Goal: Task Accomplishment & Management: Manage account settings

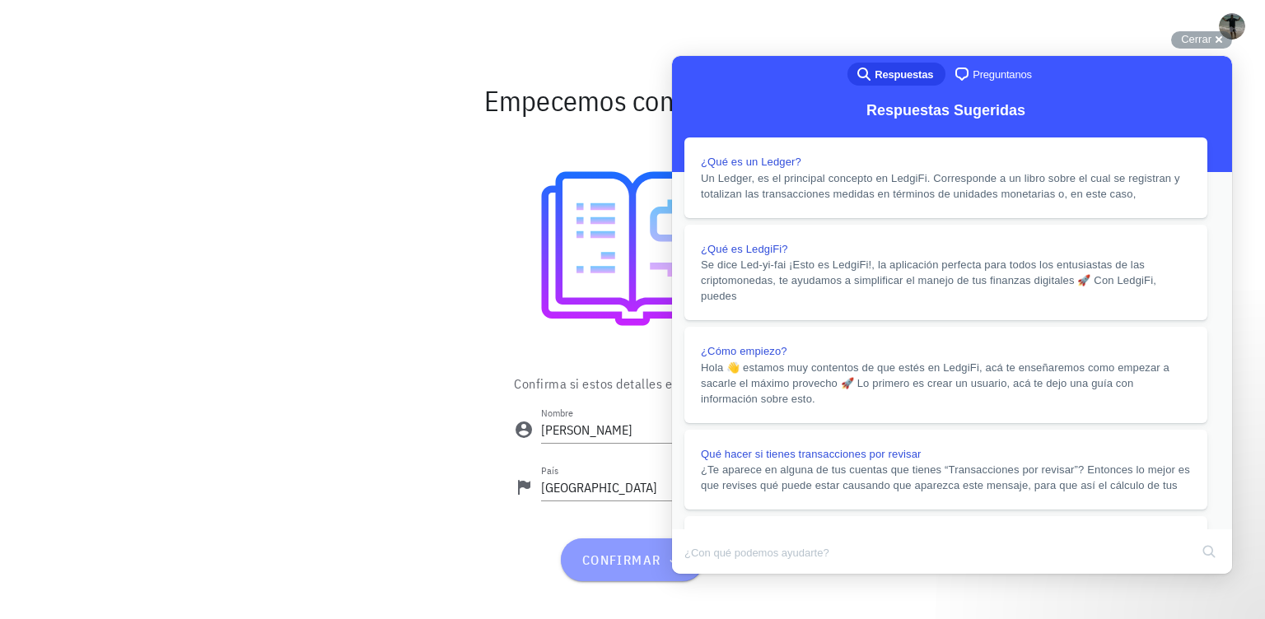
click at [628, 553] on span "confirmar" at bounding box center [631, 560] width 103 height 16
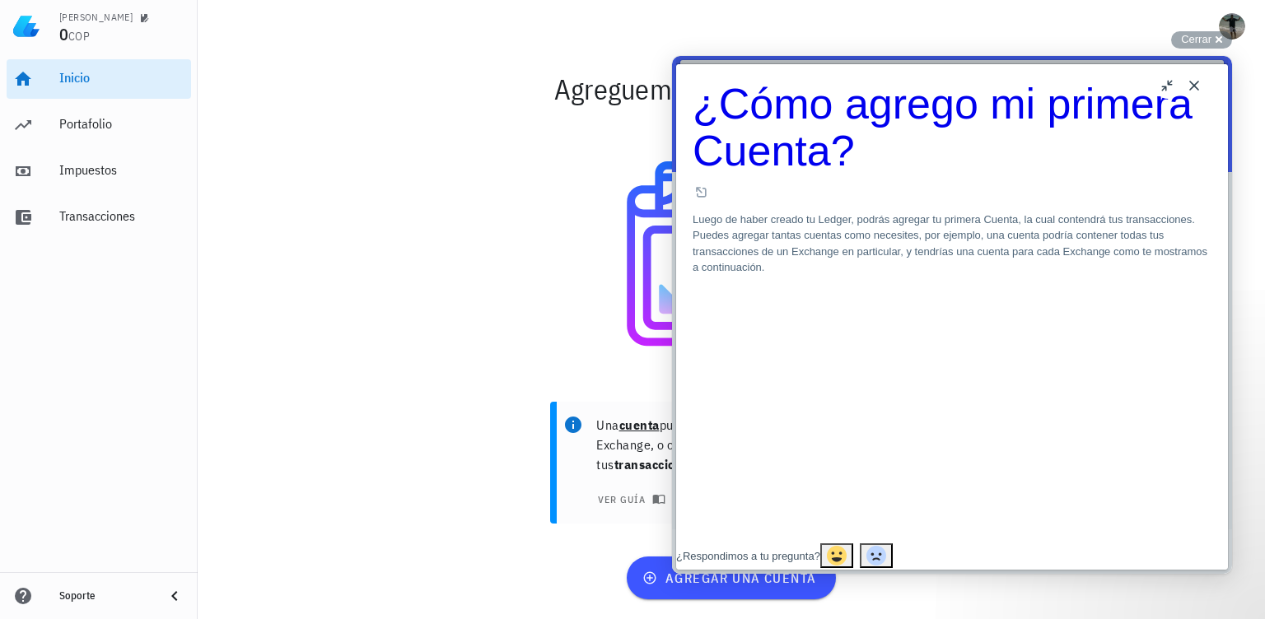
click at [529, 378] on div at bounding box center [732, 253] width 956 height 257
click at [758, 580] on span "agregar una cuenta" at bounding box center [731, 578] width 170 height 16
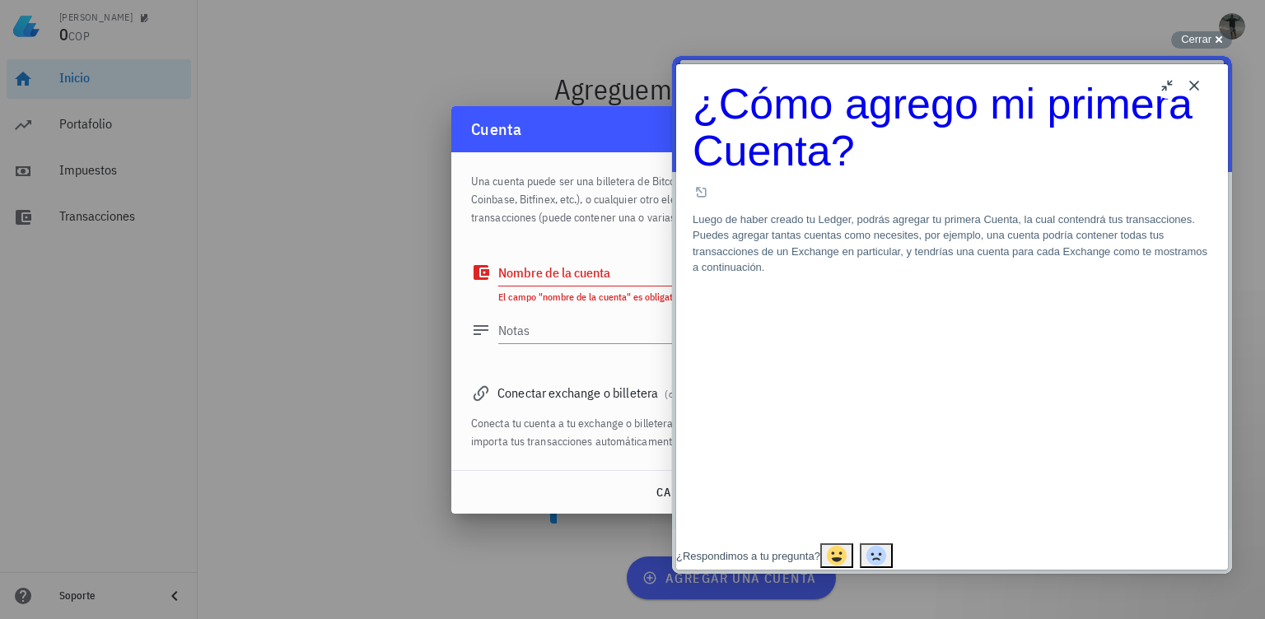
click at [1163, 82] on button "u" at bounding box center [1167, 85] width 26 height 26
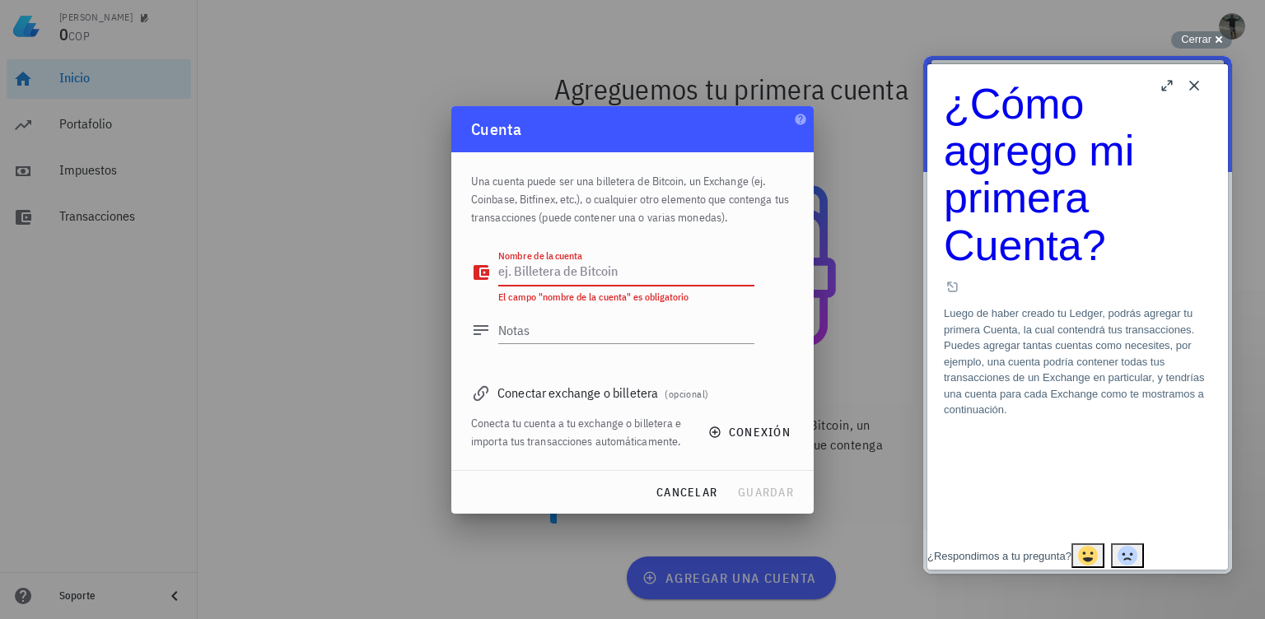
click at [561, 261] on div "Nombre de la cuenta" at bounding box center [626, 272] width 256 height 26
type textarea "[DEMOGRAPHIC_DATA]"
click at [528, 324] on textarea "Notas" at bounding box center [626, 330] width 256 height 26
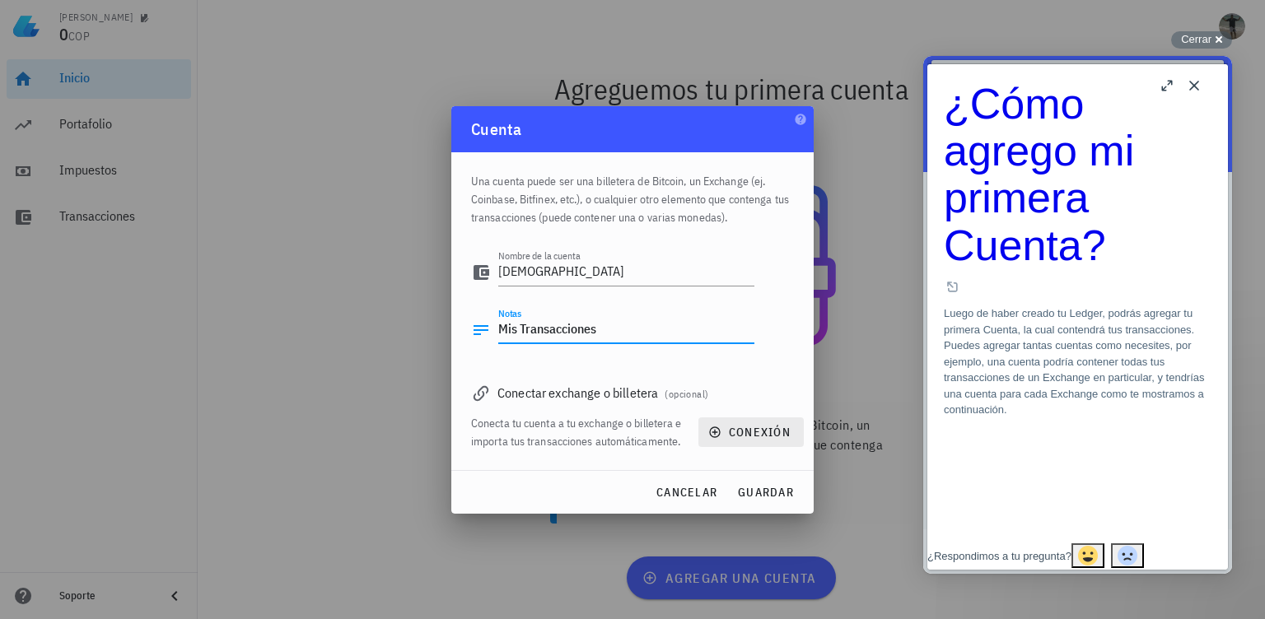
type textarea "Mis Transacciones"
click at [756, 427] on span "conexión" at bounding box center [750, 432] width 79 height 15
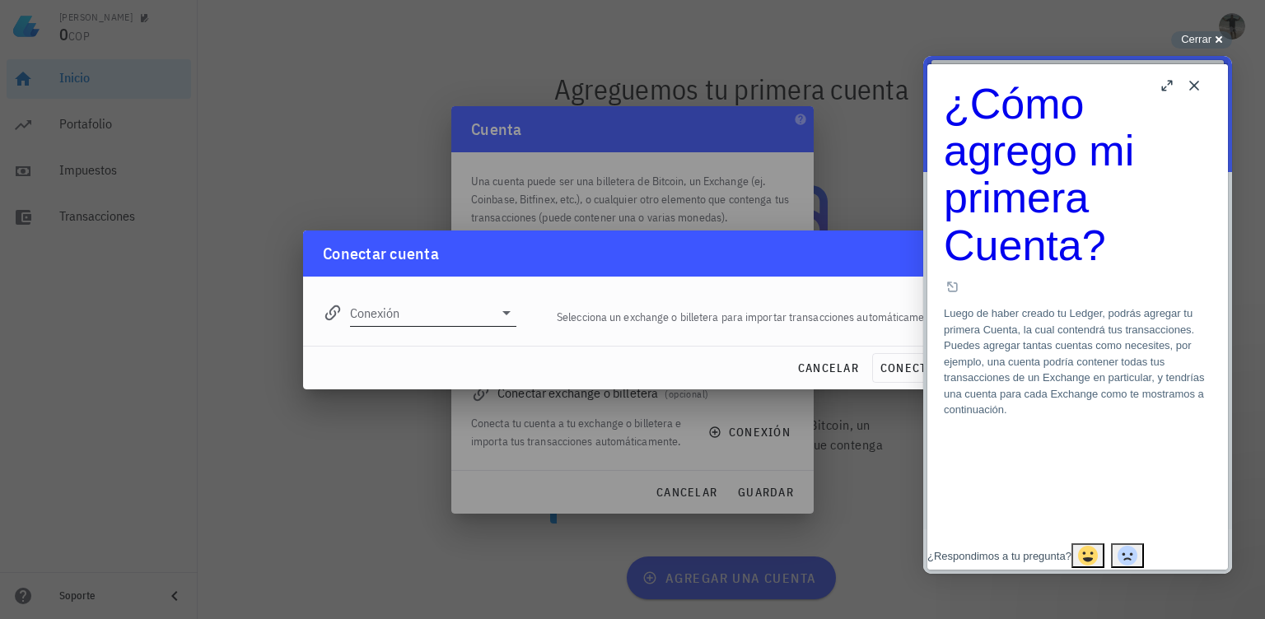
click at [507, 307] on icon at bounding box center [507, 313] width 20 height 20
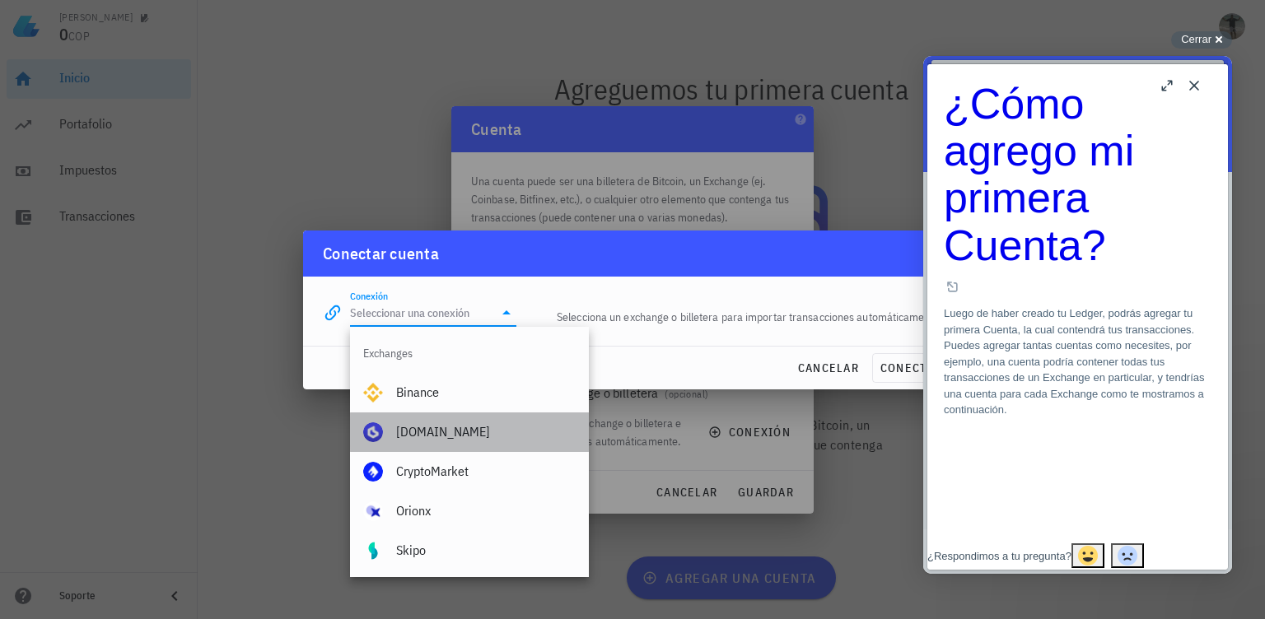
click at [415, 429] on div "[DOMAIN_NAME]" at bounding box center [485, 432] width 179 height 16
type input "[DOMAIN_NAME]"
